Goal: Task Accomplishment & Management: Manage account settings

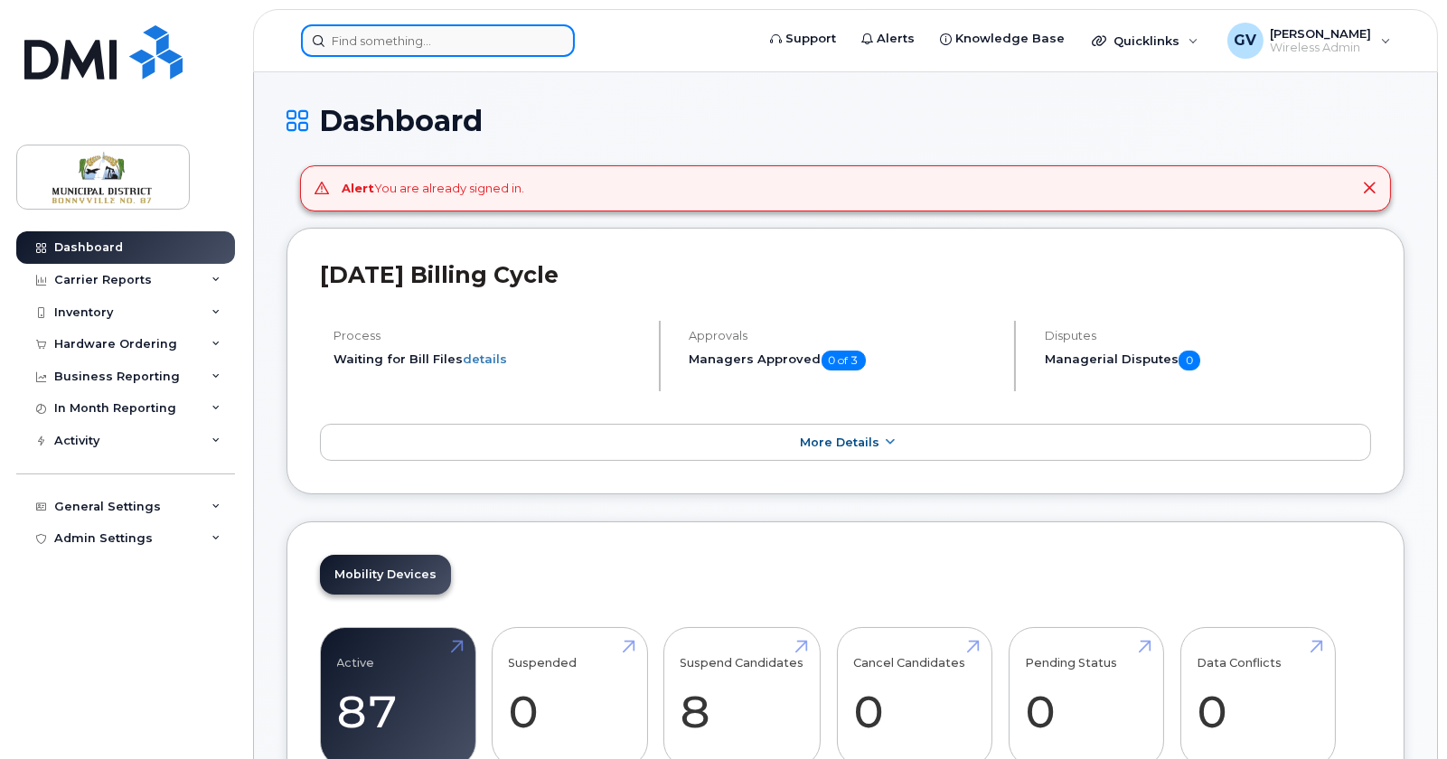
click at [406, 46] on input at bounding box center [438, 40] width 274 height 33
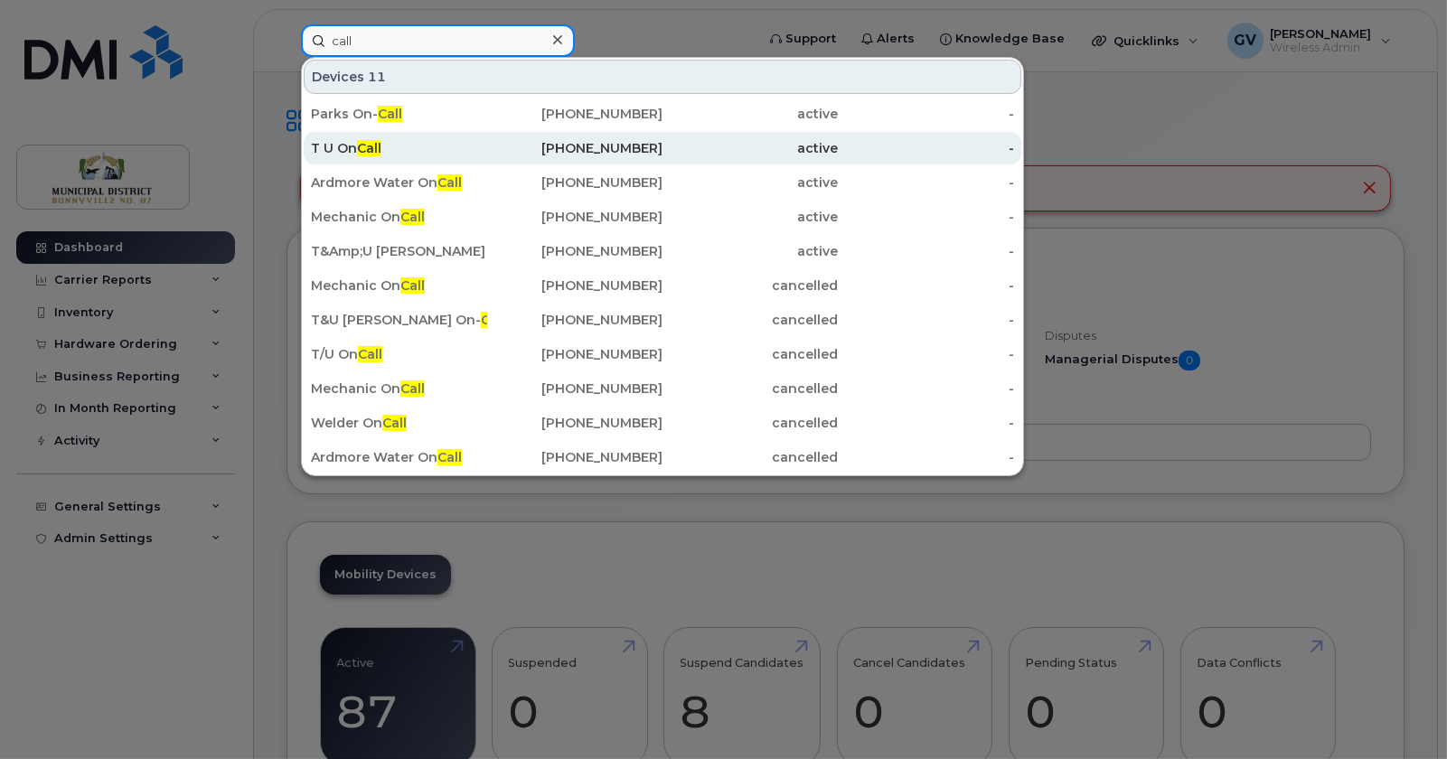
type input "call"
click at [352, 141] on div "T U On Call" at bounding box center [399, 148] width 176 height 18
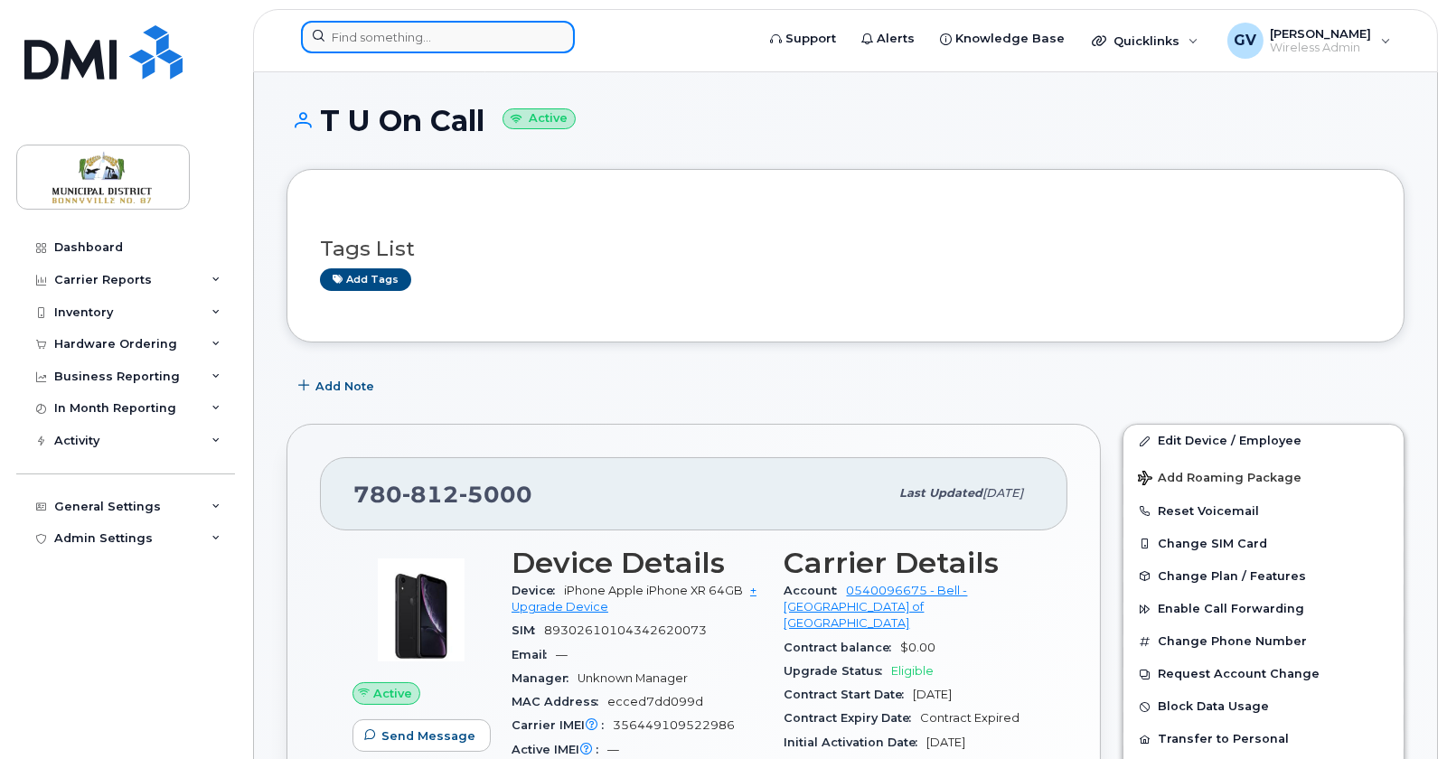
click at [400, 31] on input at bounding box center [438, 37] width 274 height 33
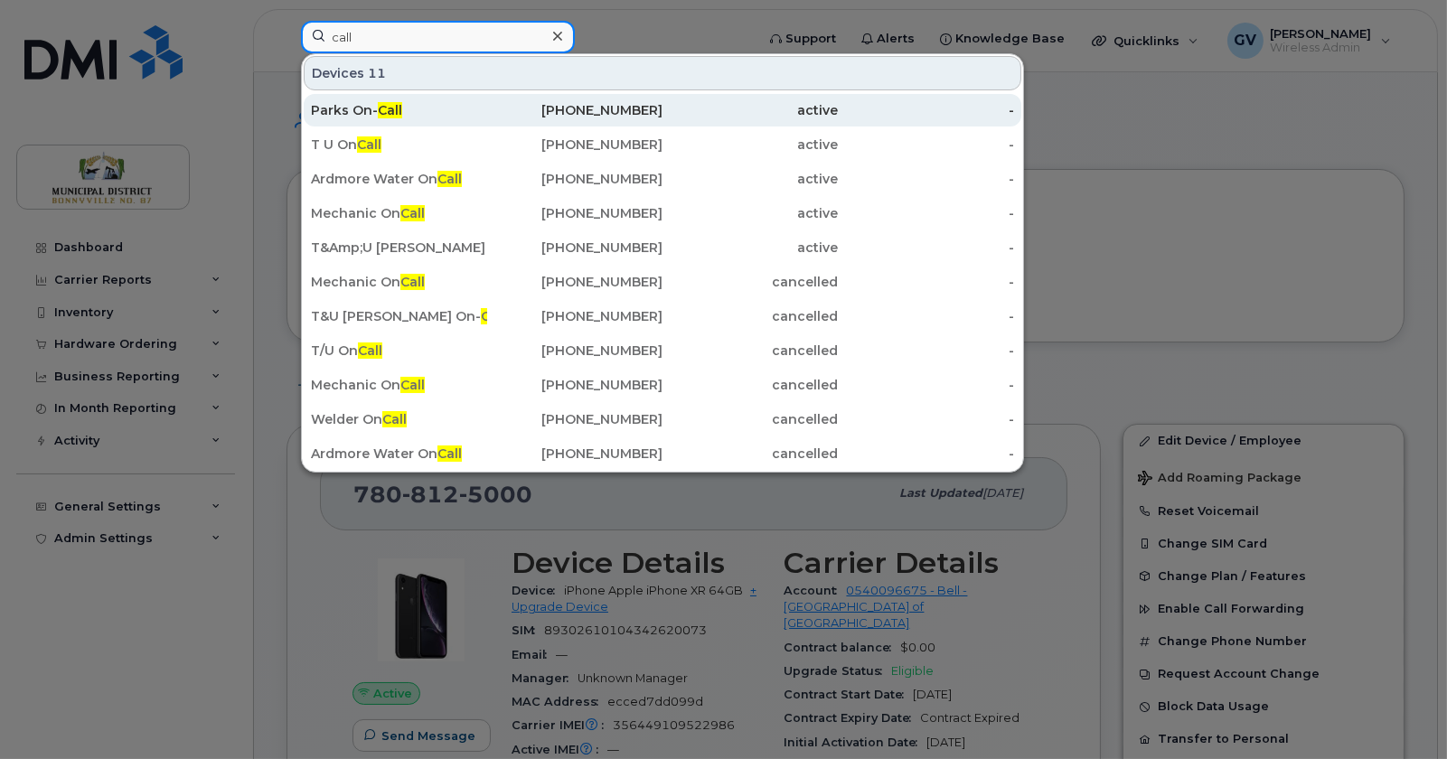
type input "call"
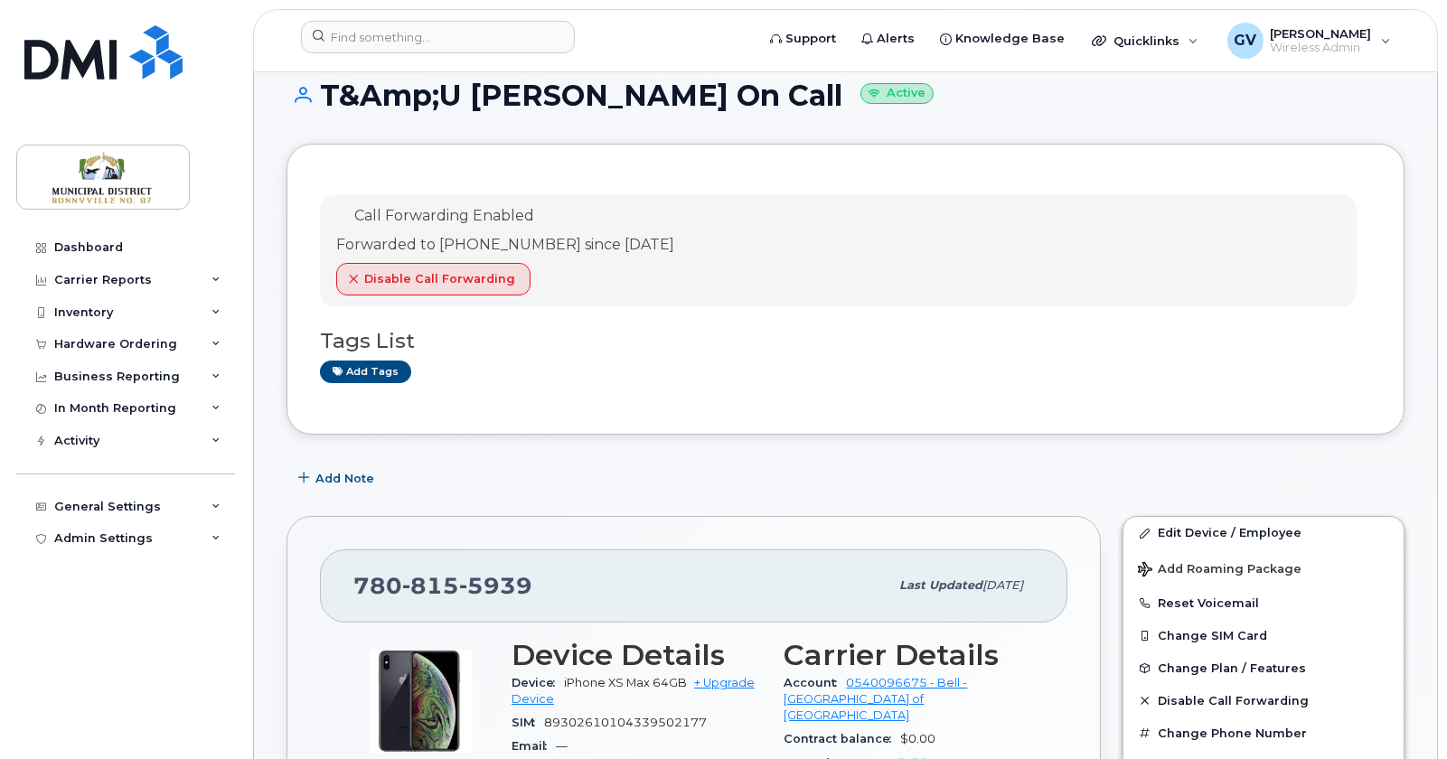
scroll to position [302, 0]
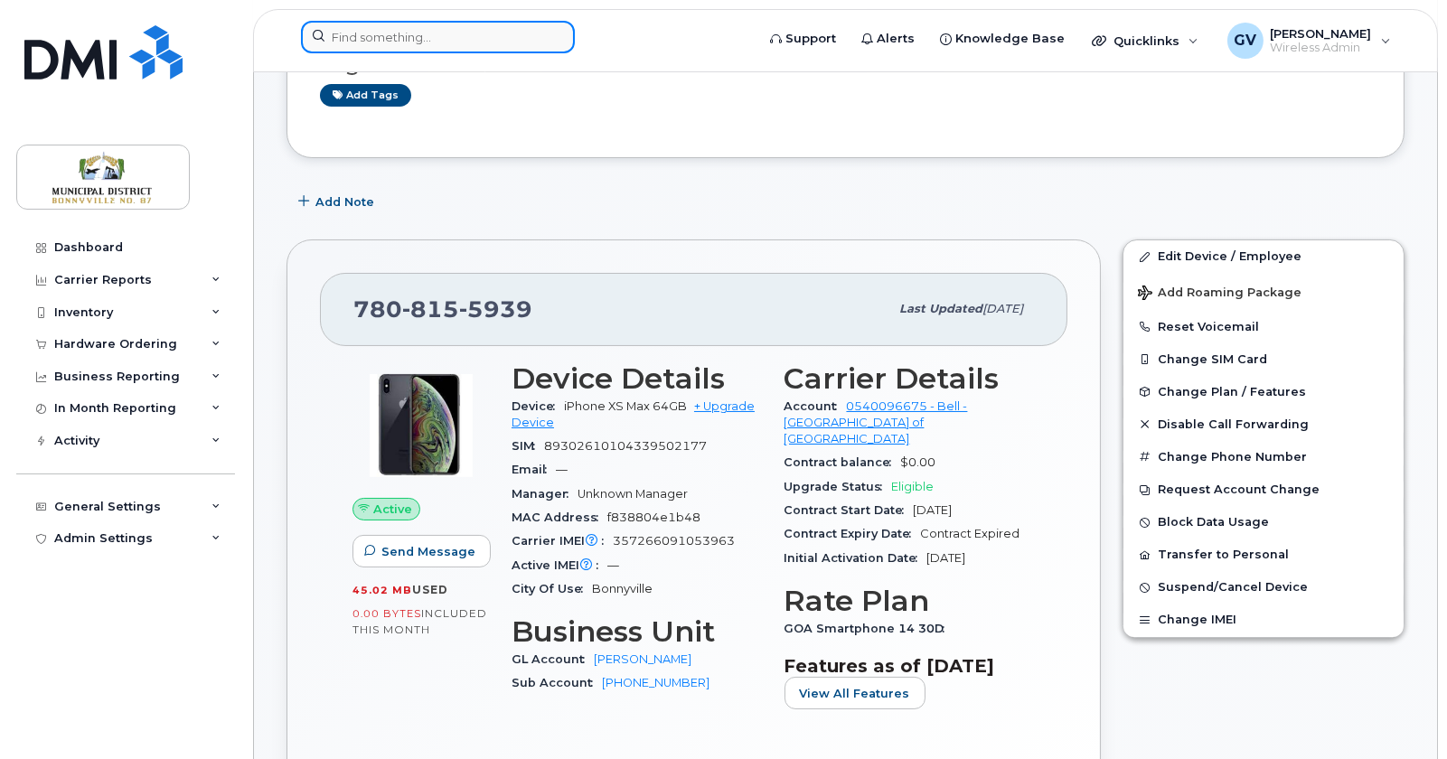
click at [406, 42] on input at bounding box center [438, 37] width 274 height 33
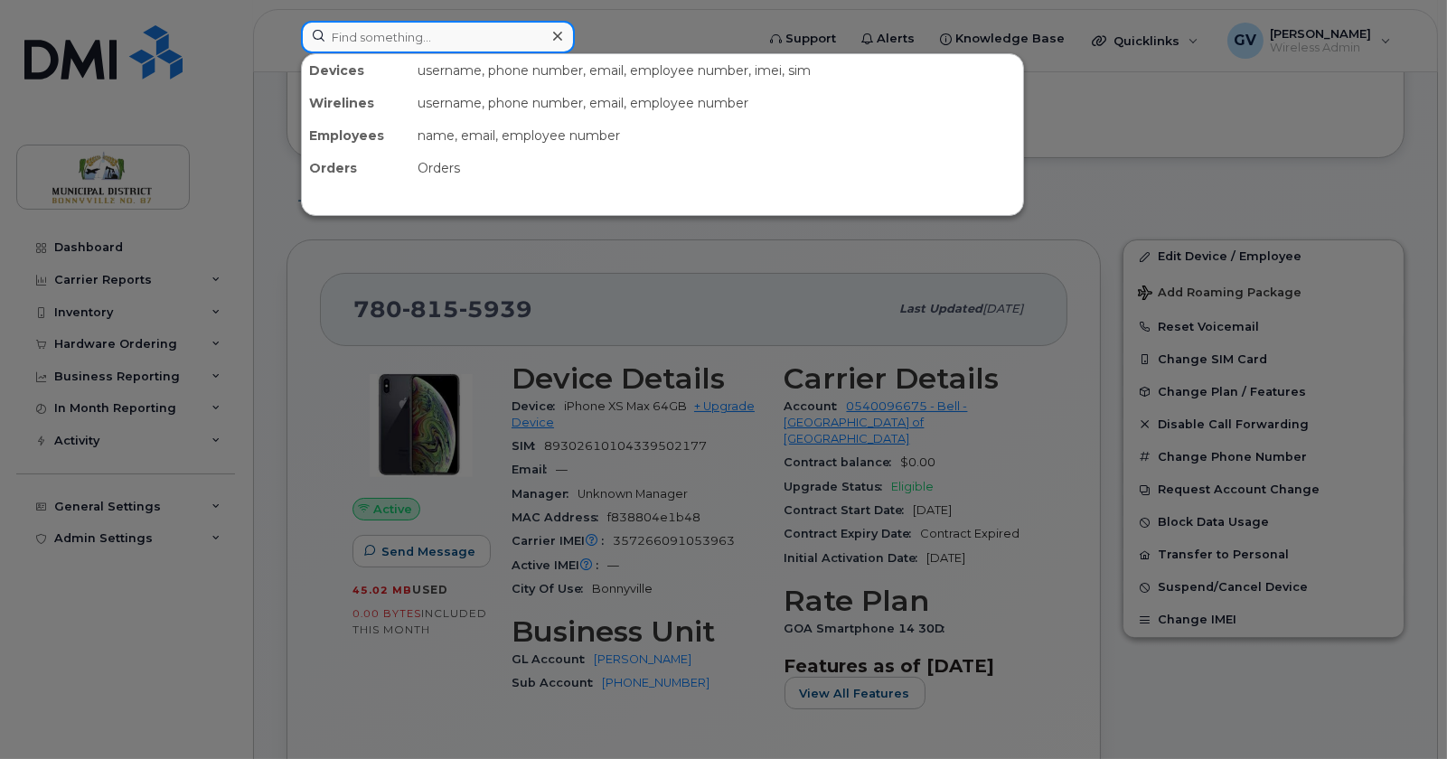
click at [413, 38] on input at bounding box center [438, 37] width 274 height 33
type input "call"
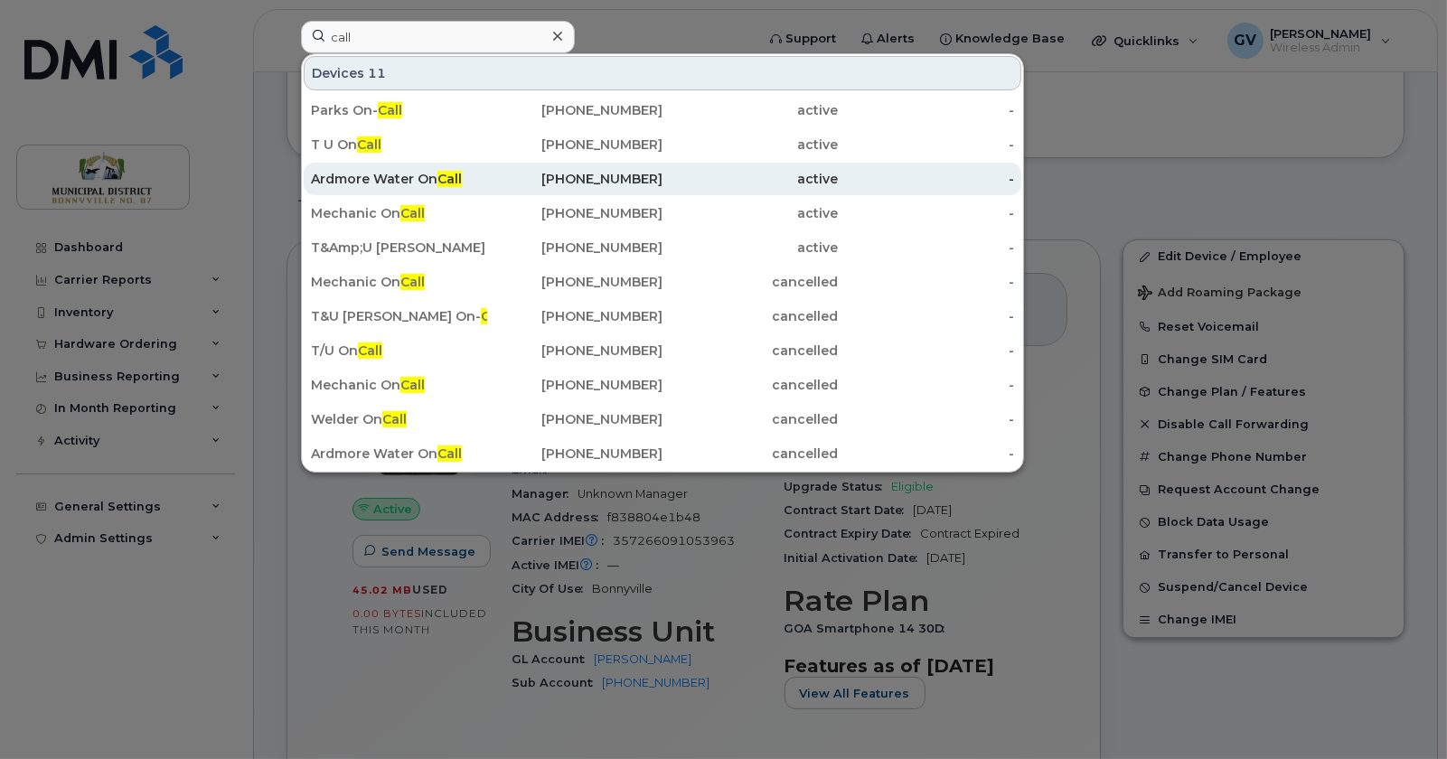
click at [386, 178] on div "Ardmore Water On Call" at bounding box center [399, 179] width 176 height 18
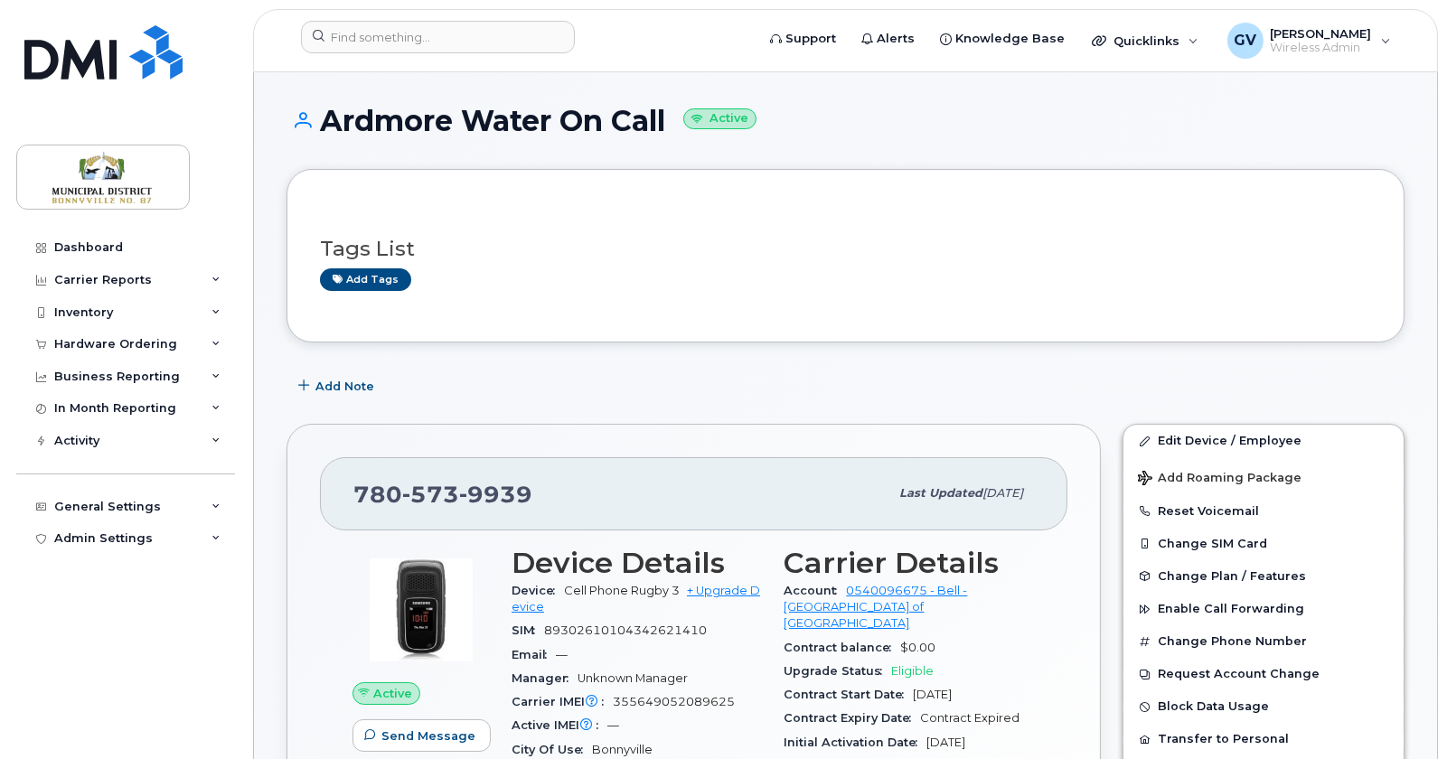
scroll to position [268, 0]
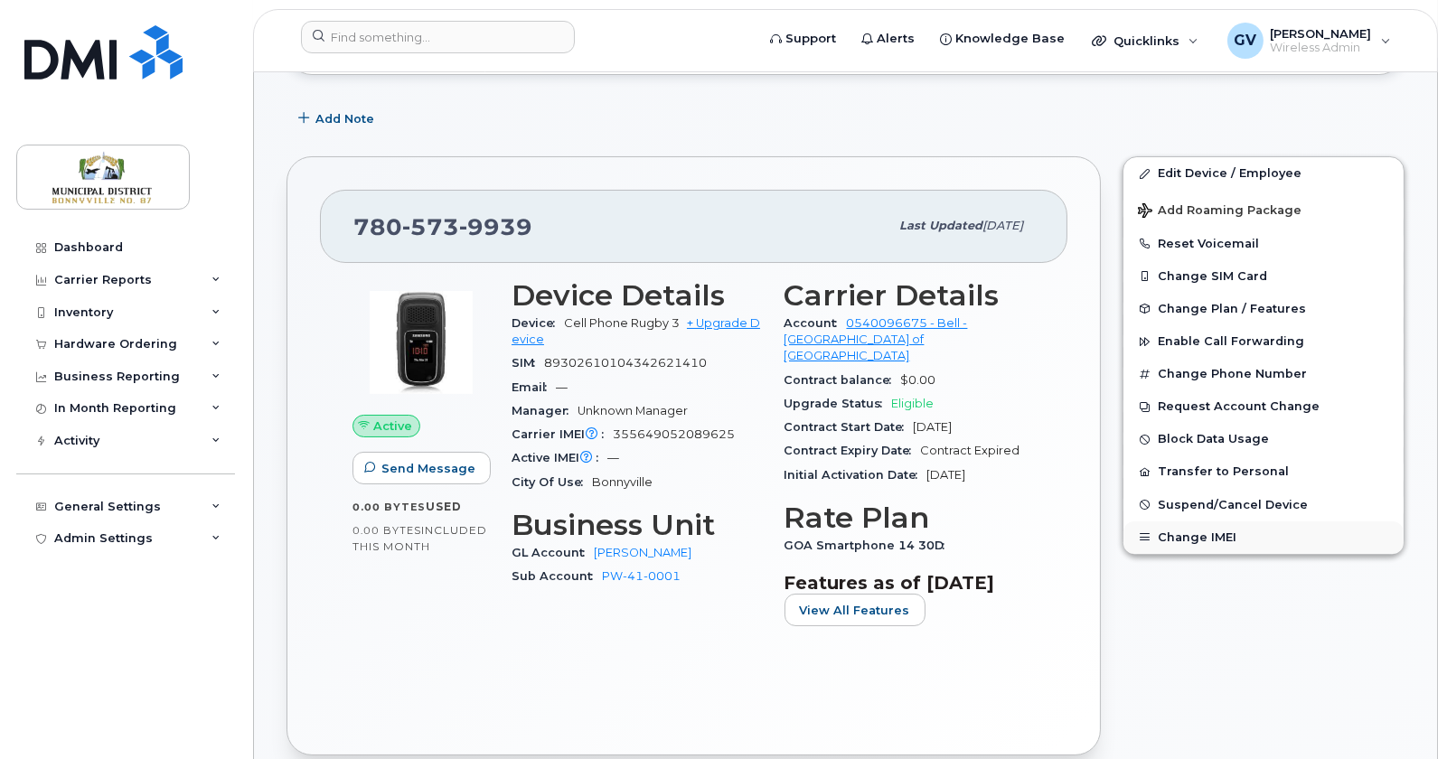
click at [1222, 542] on button "Change IMEI" at bounding box center [1264, 538] width 280 height 33
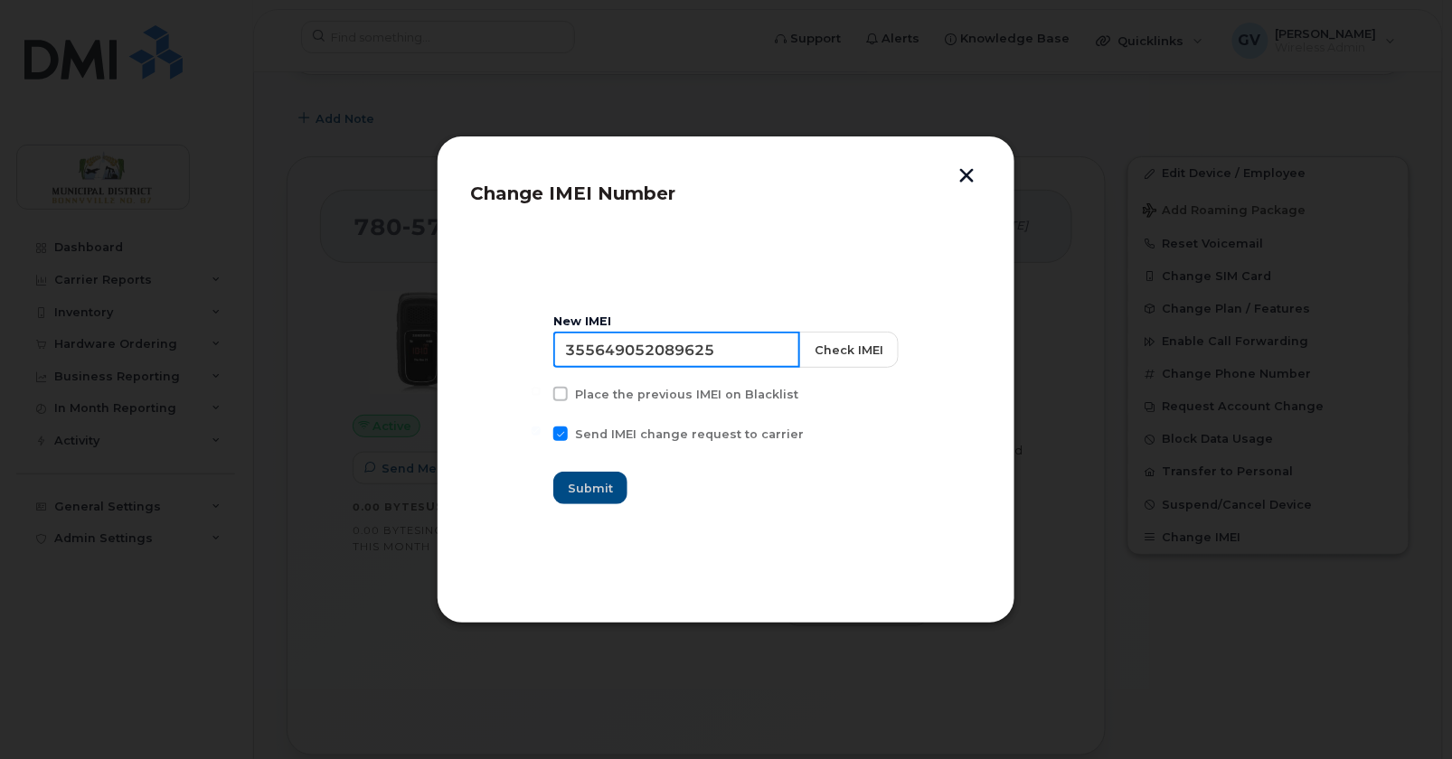
click at [683, 352] on input "355649052089625" at bounding box center [676, 350] width 247 height 36
click at [683, 351] on input "355649052089625" at bounding box center [676, 350] width 247 height 36
paste input "2873832928950"
type input "352873832928950"
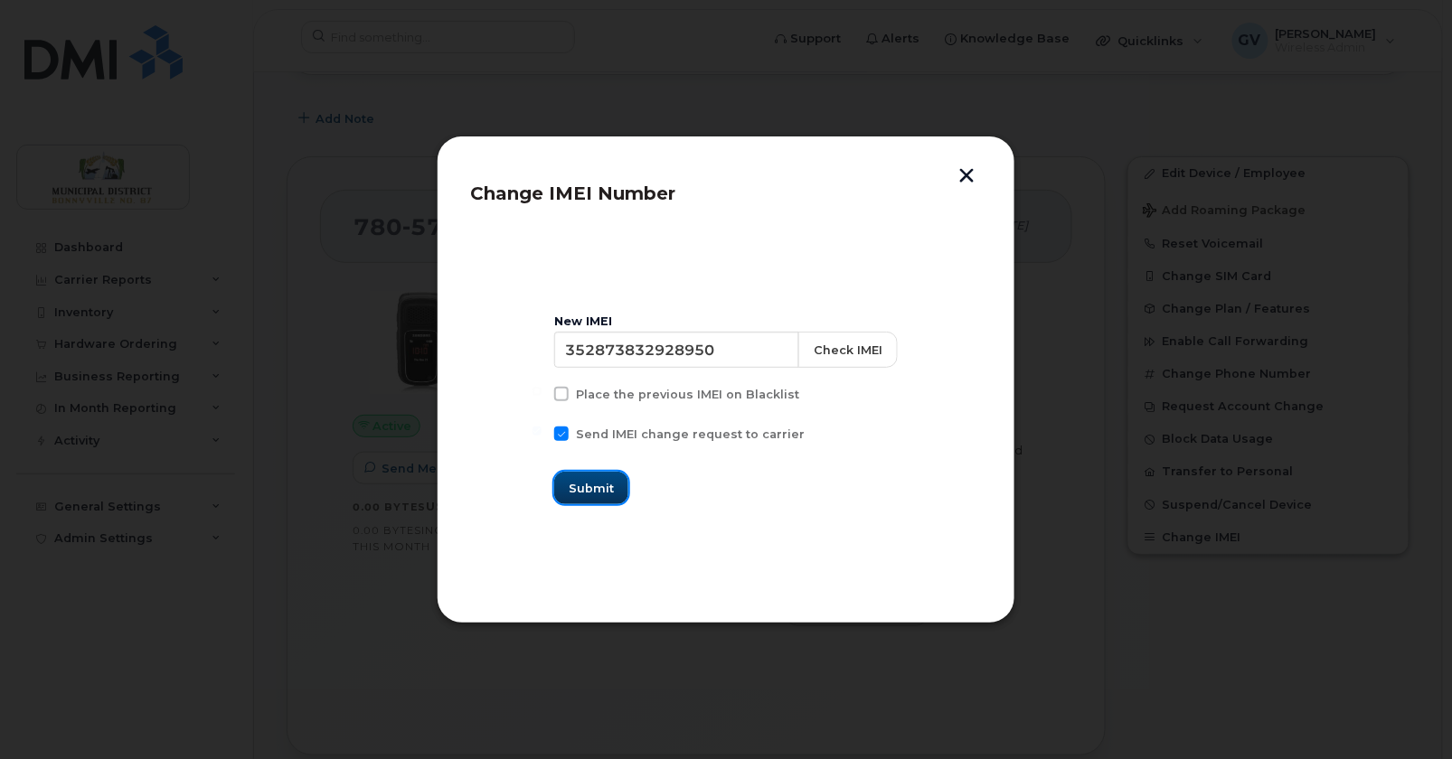
click at [614, 486] on span "Submit" at bounding box center [591, 488] width 45 height 17
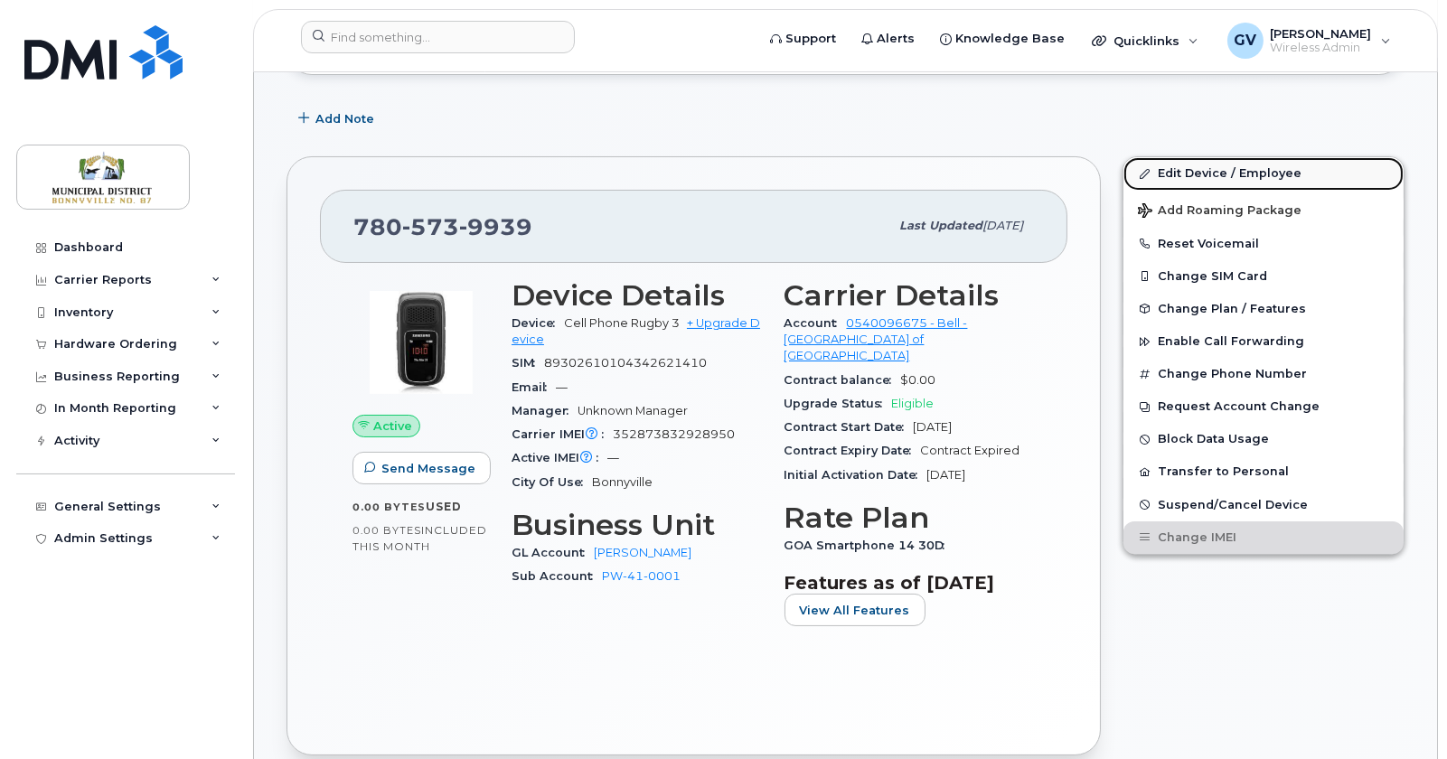
click at [1205, 170] on link "Edit Device / Employee" at bounding box center [1264, 173] width 280 height 33
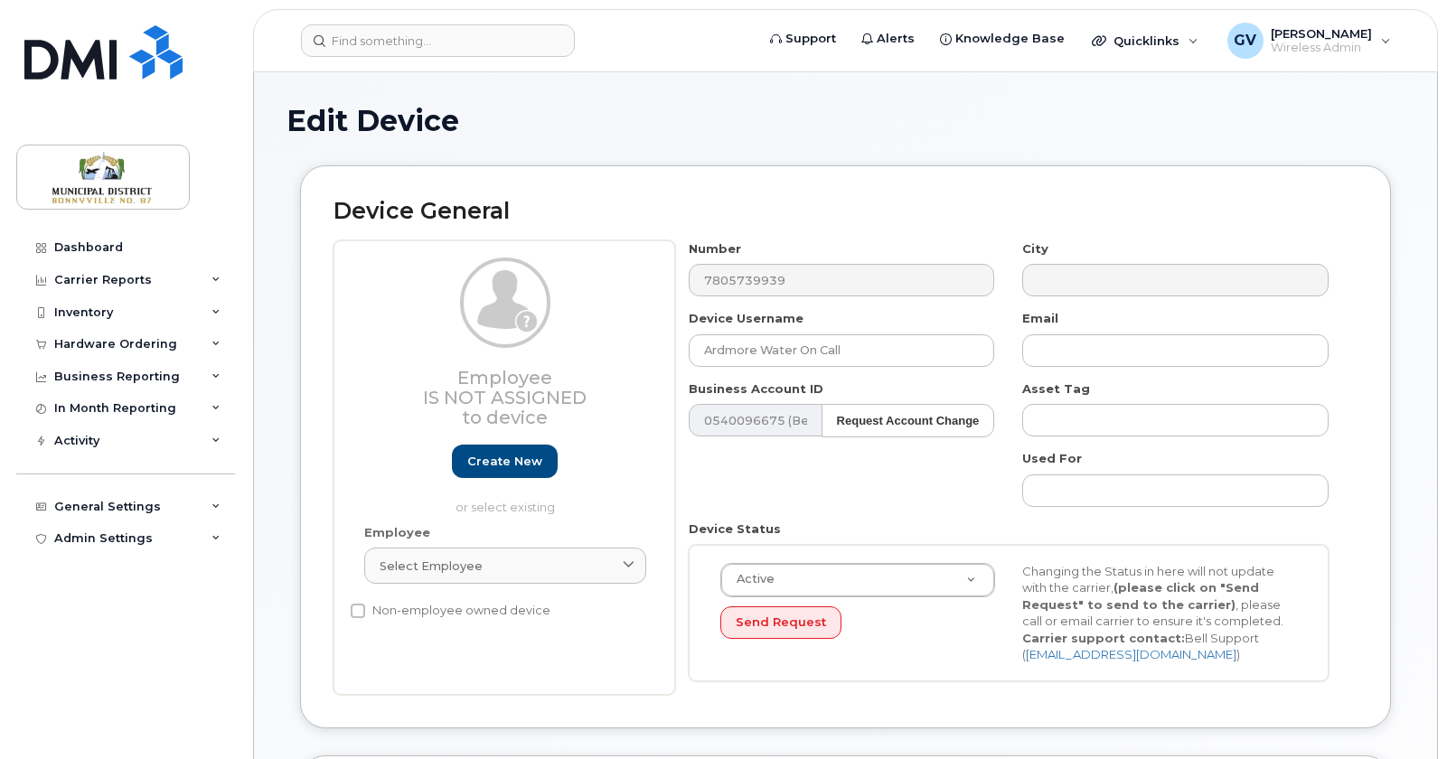
select select "1970967"
select select "1970979"
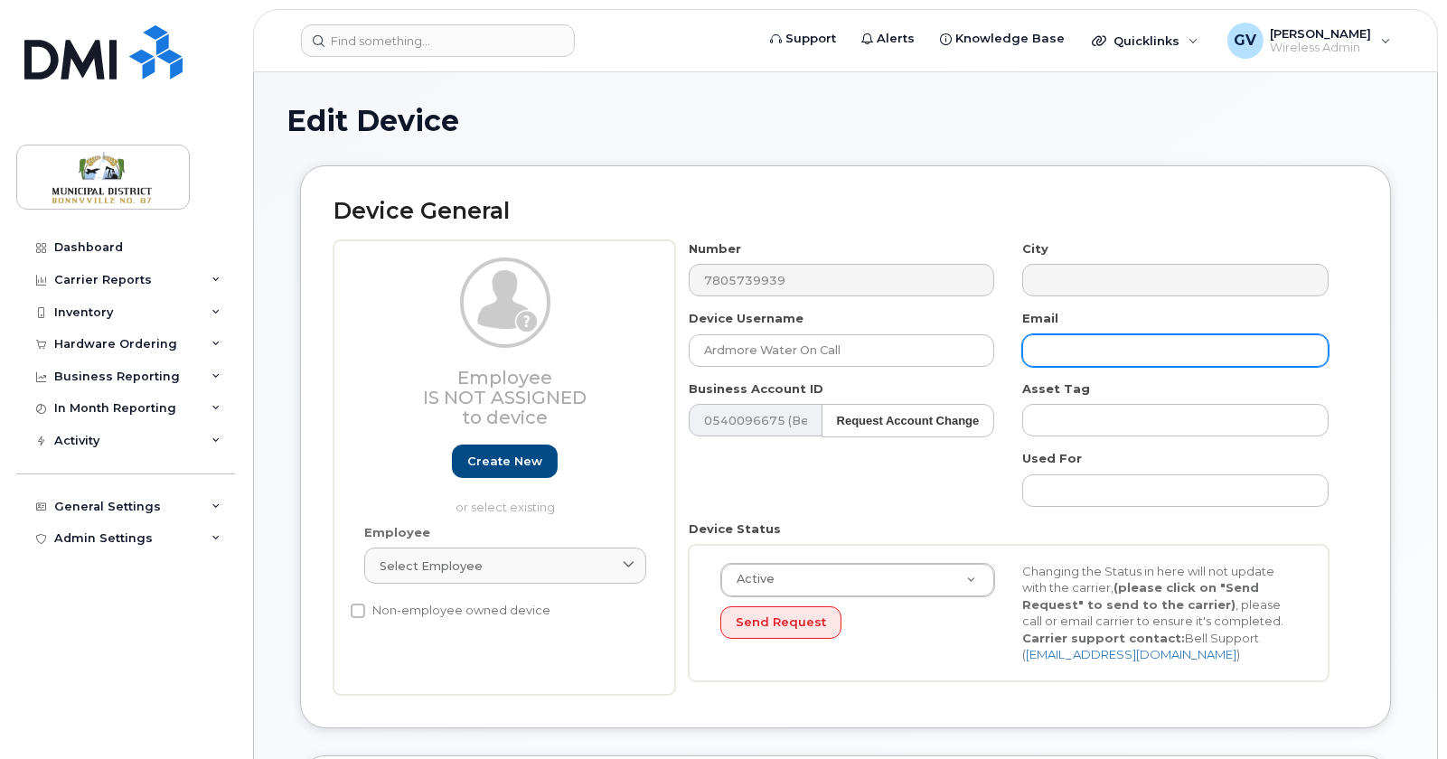
click at [1117, 349] on input "text" at bounding box center [1175, 351] width 306 height 33
paste input "[EMAIL_ADDRESS][DOMAIN_NAME]"
type input "[EMAIL_ADDRESS][DOMAIN_NAME]"
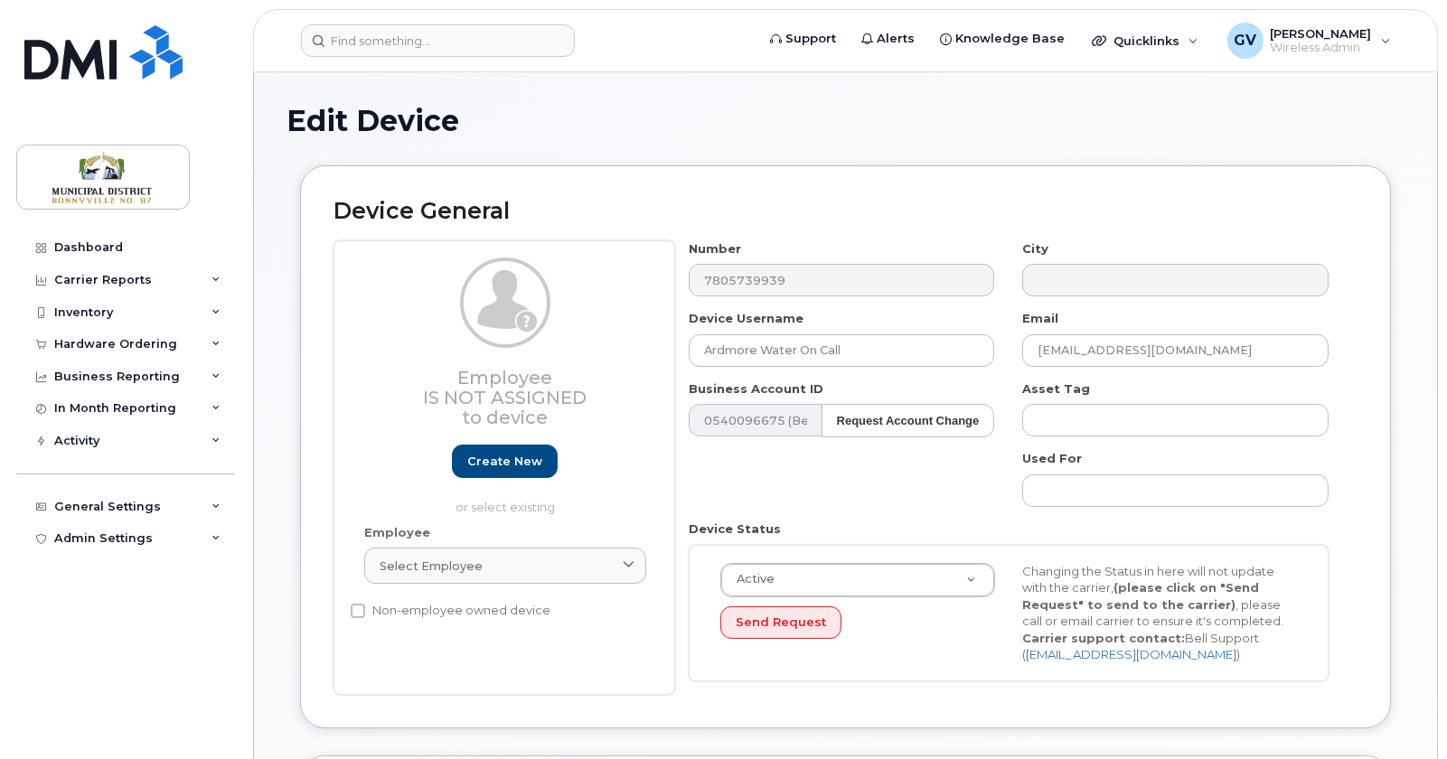
click at [1357, 390] on div "Number 7805739939 City Device Username Ardmore Water On Call Email [EMAIL_ADDRE…" at bounding box center [1016, 467] width 683 height 455
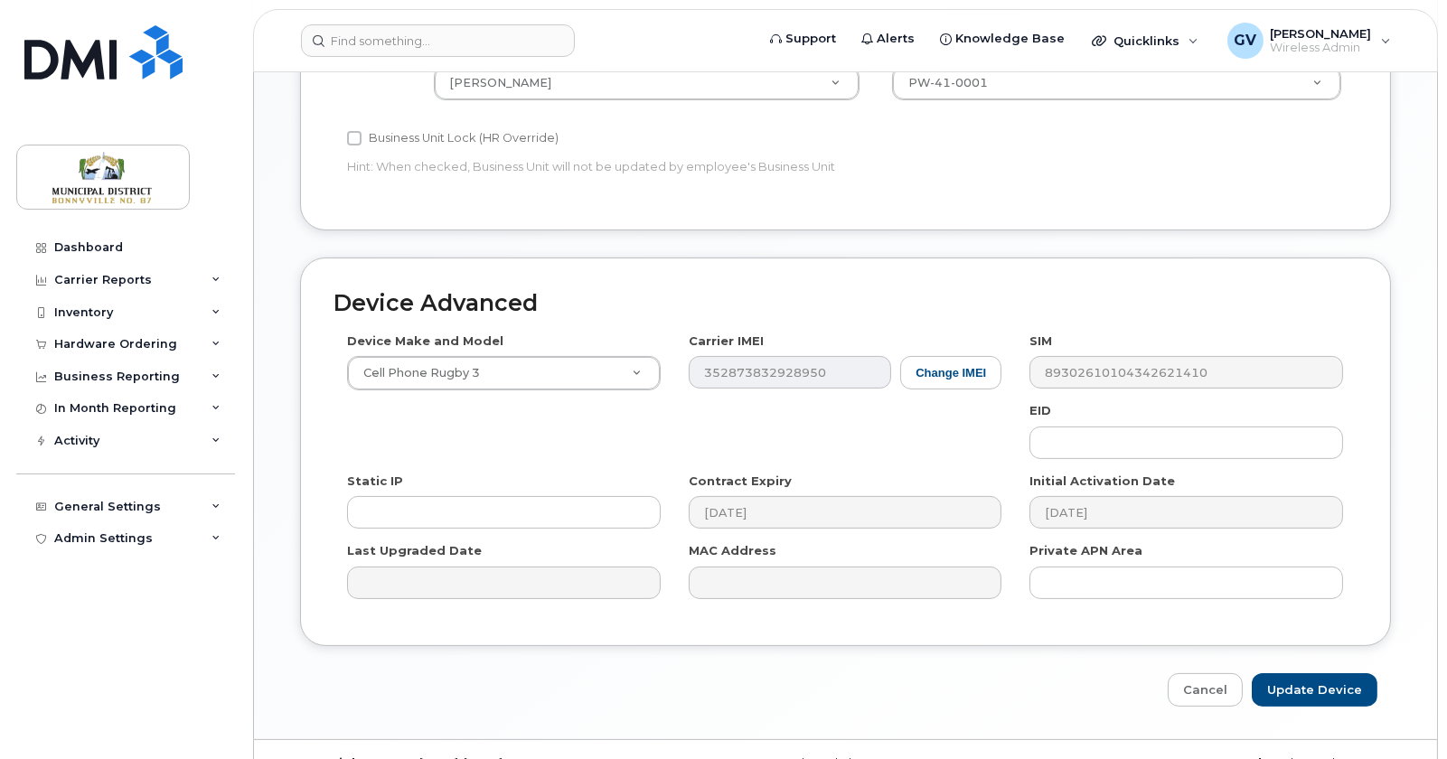
scroll to position [848, 0]
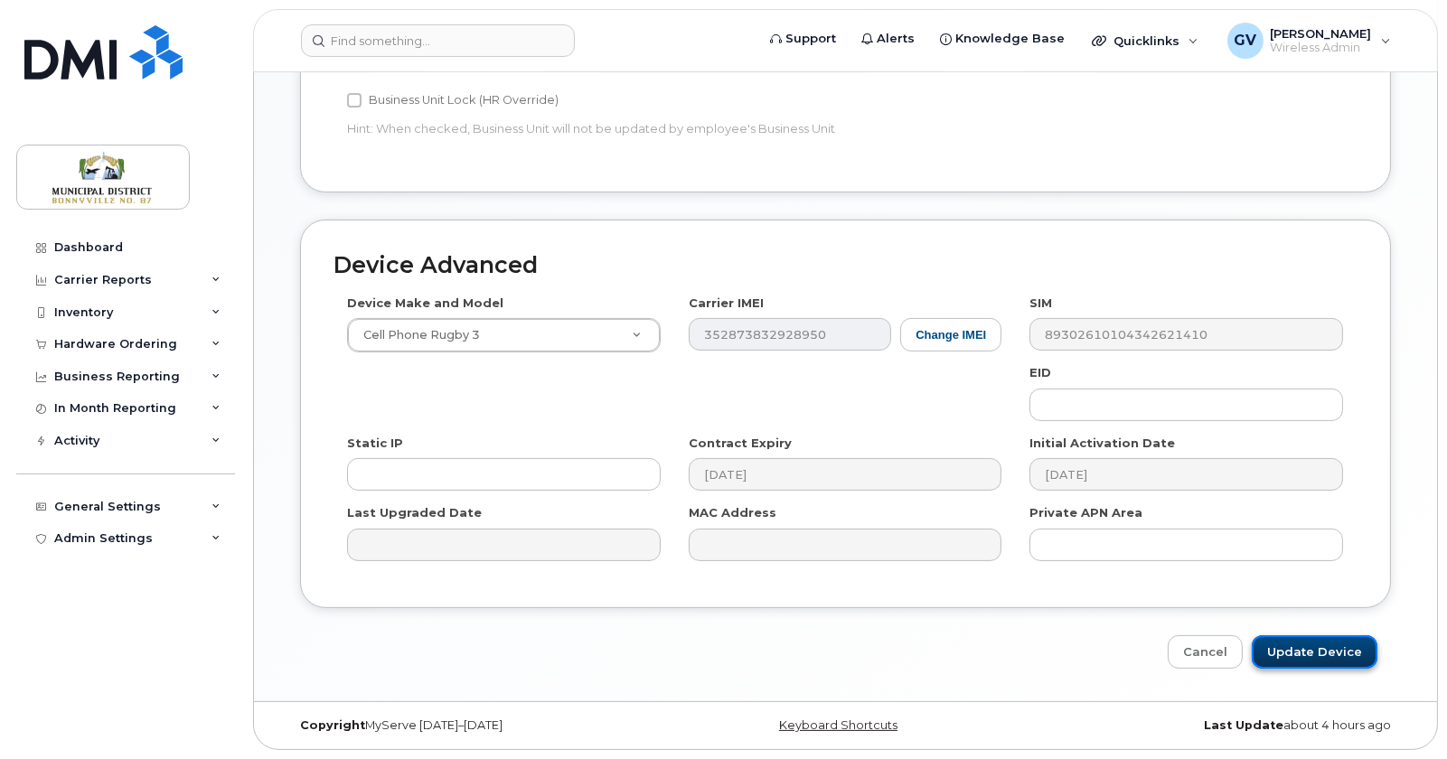
click at [1333, 651] on input "Update Device" at bounding box center [1315, 652] width 126 height 33
type input "Saving..."
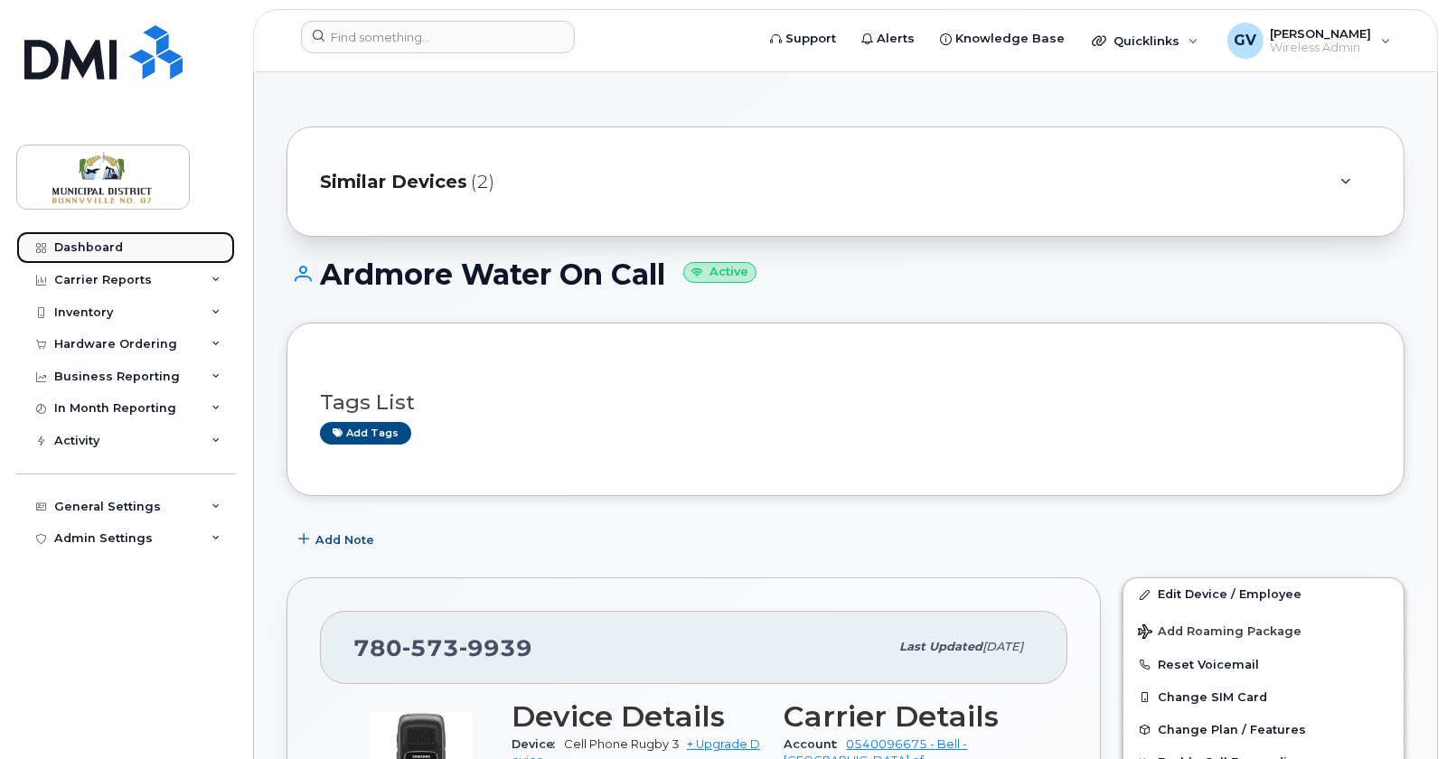
click at [97, 240] on link "Dashboard" at bounding box center [125, 247] width 219 height 33
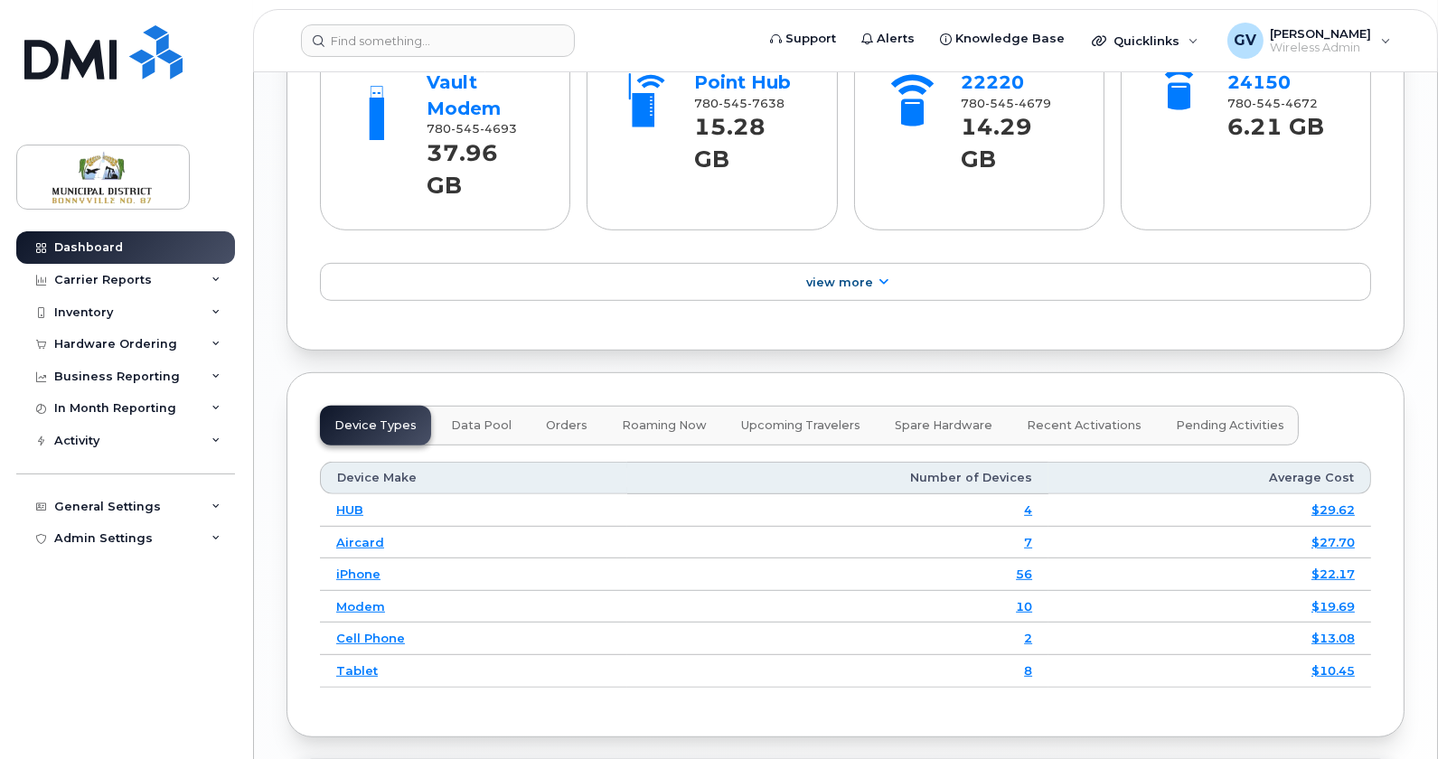
scroll to position [1645, 0]
